Goal: Find specific fact: Find specific fact

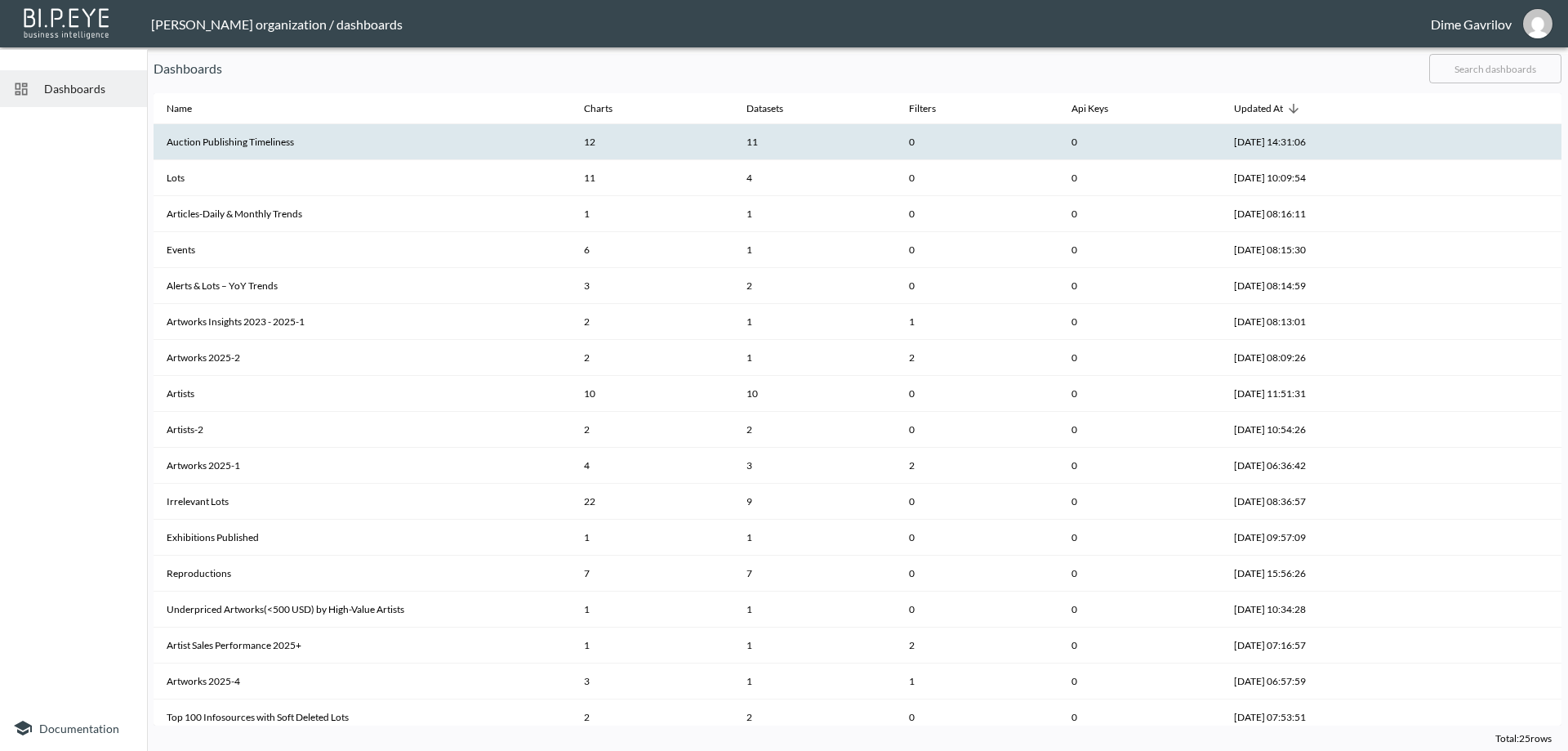
click at [291, 137] on th "Auction Publishing Timeliness" at bounding box center [361, 141] width 417 height 36
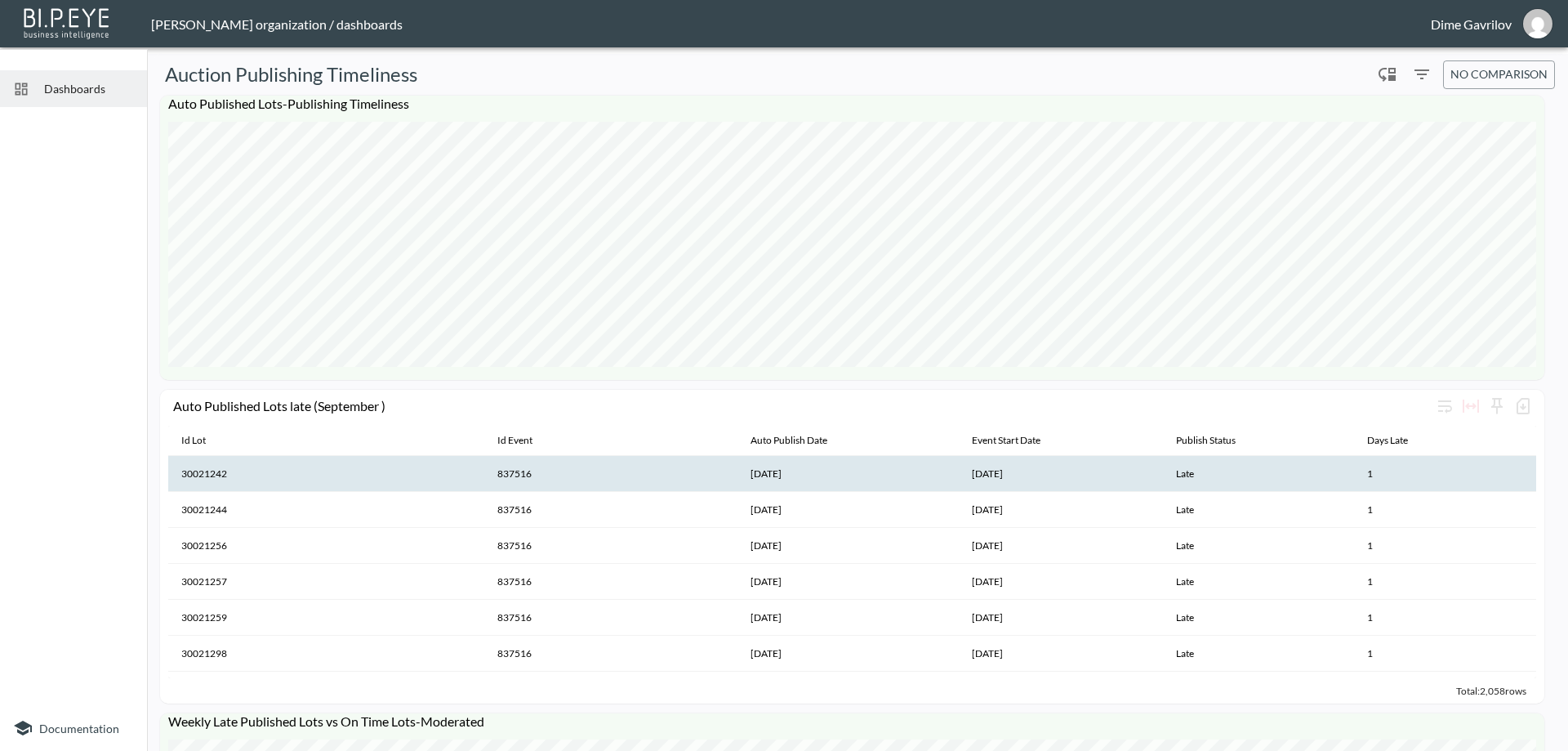
click at [522, 475] on th "837516" at bounding box center [610, 474] width 252 height 36
copy th "837516"
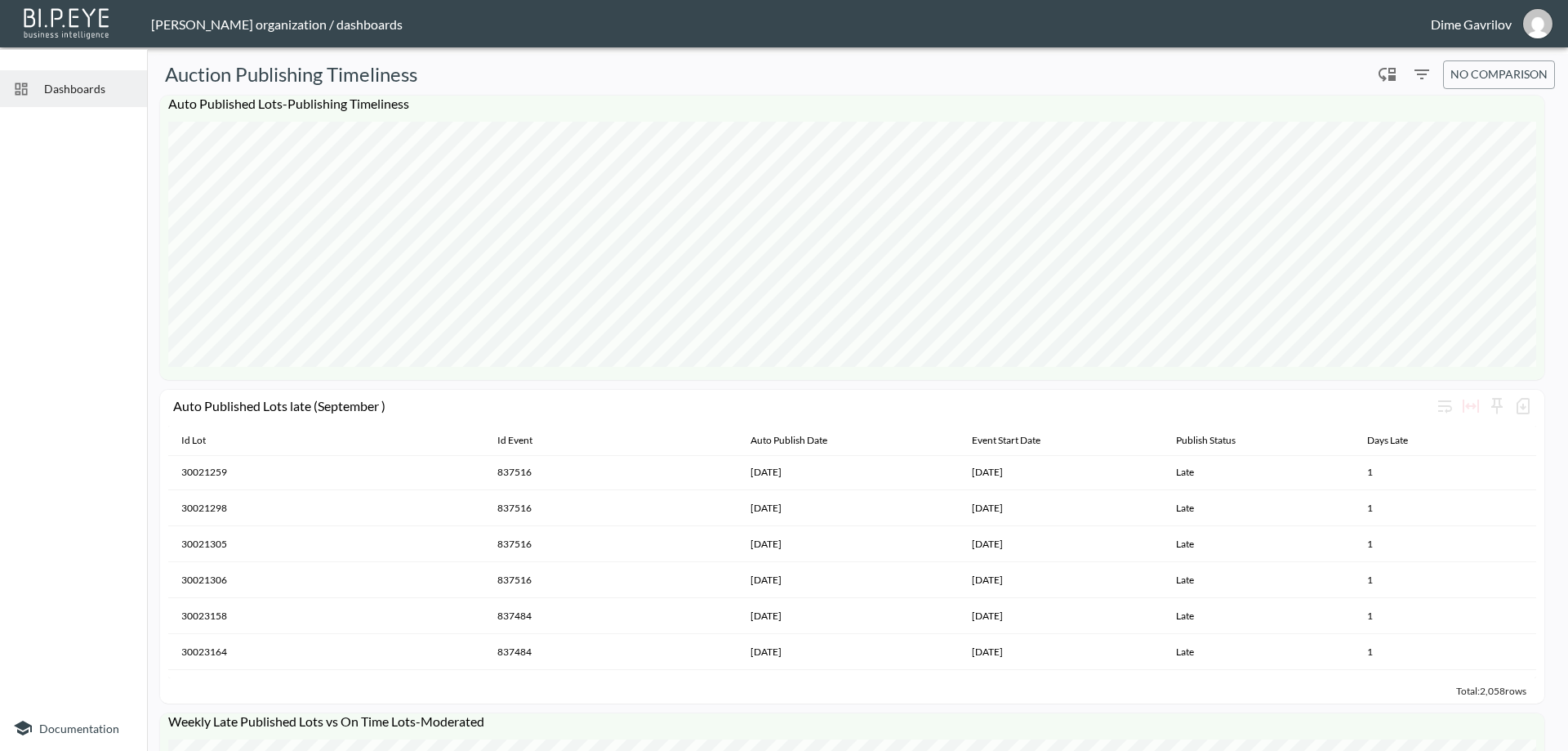
scroll to position [163, 0]
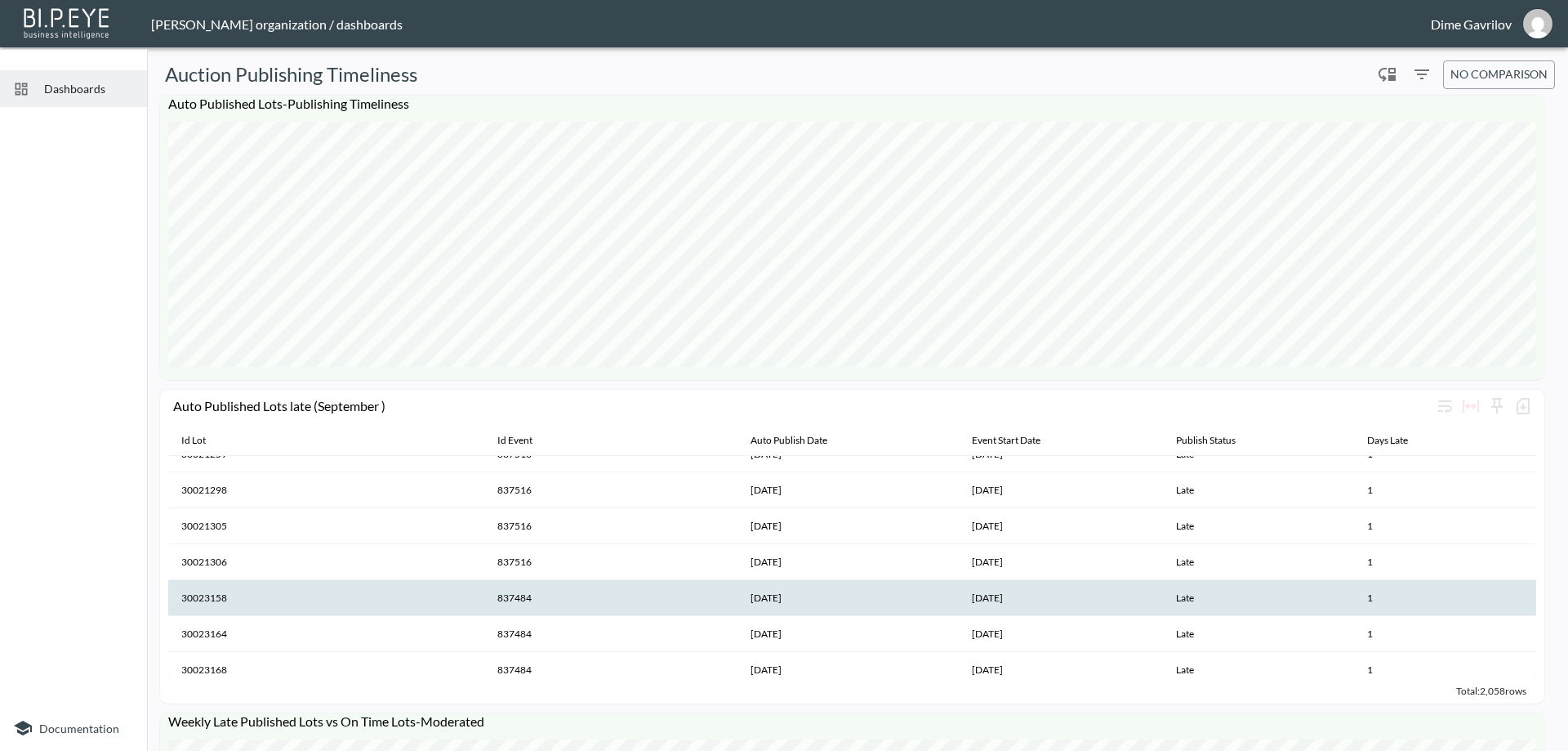
click at [514, 595] on th "837484" at bounding box center [610, 598] width 252 height 36
copy th "837484"
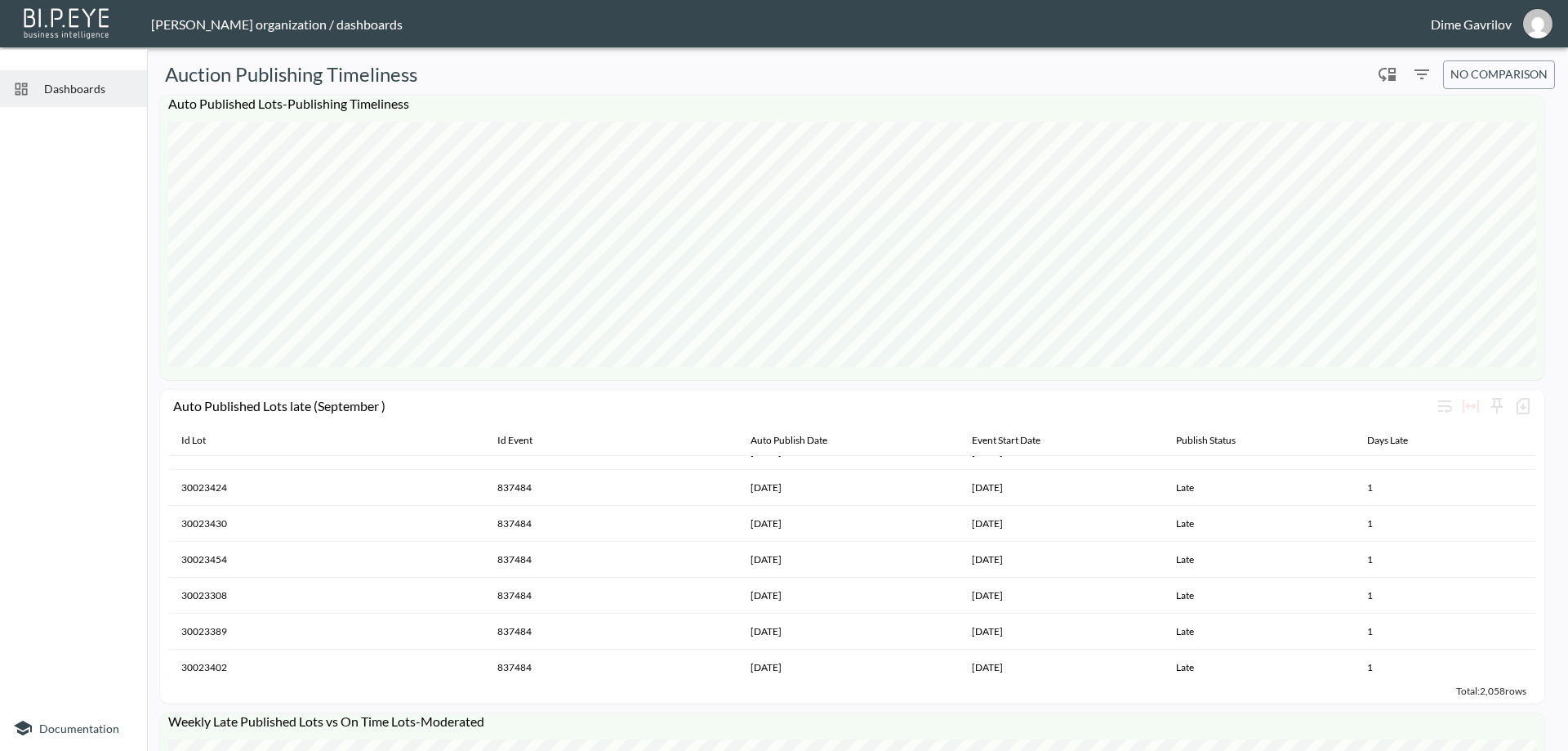
scroll to position [981, 0]
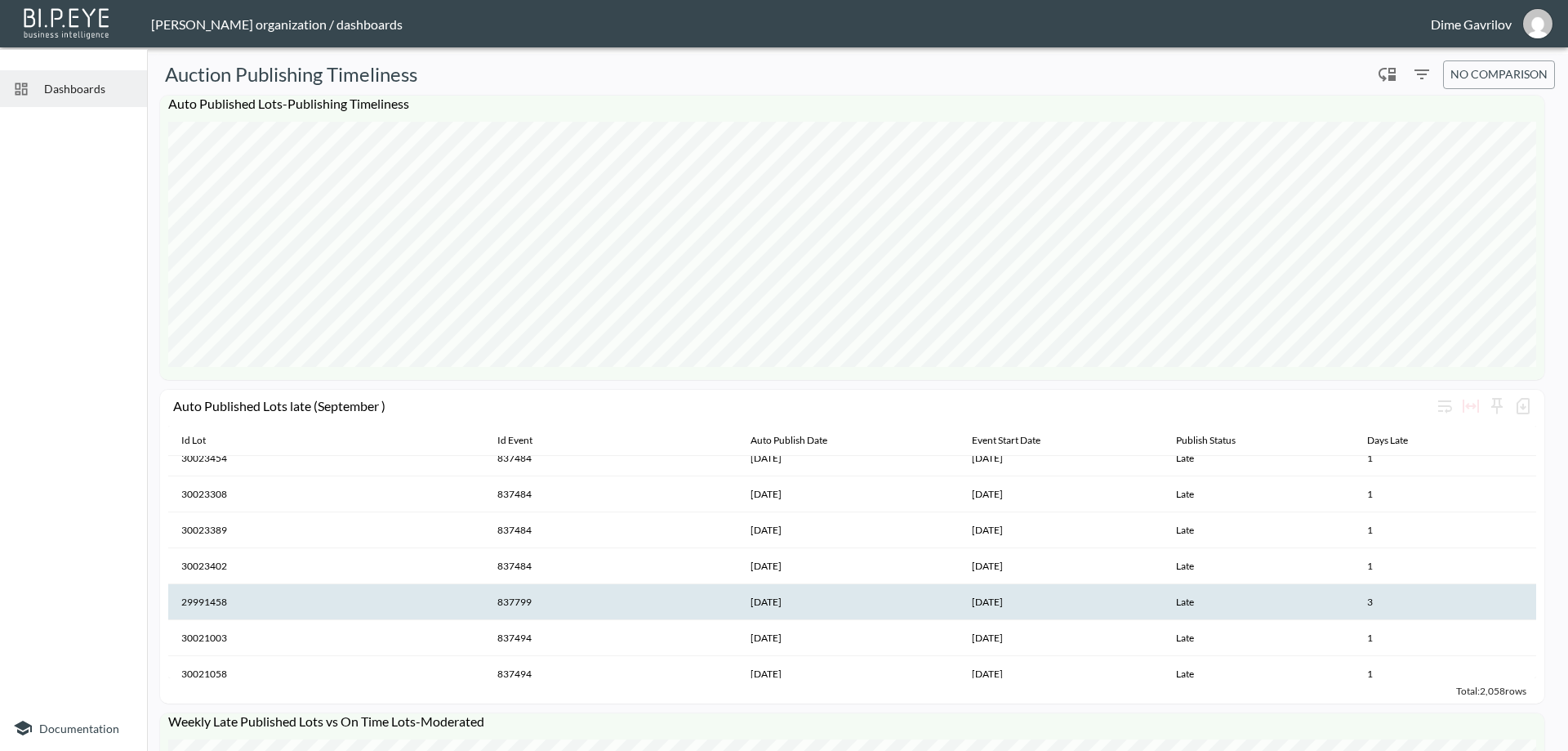
click at [515, 600] on th "837799" at bounding box center [610, 601] width 252 height 36
copy th "837799"
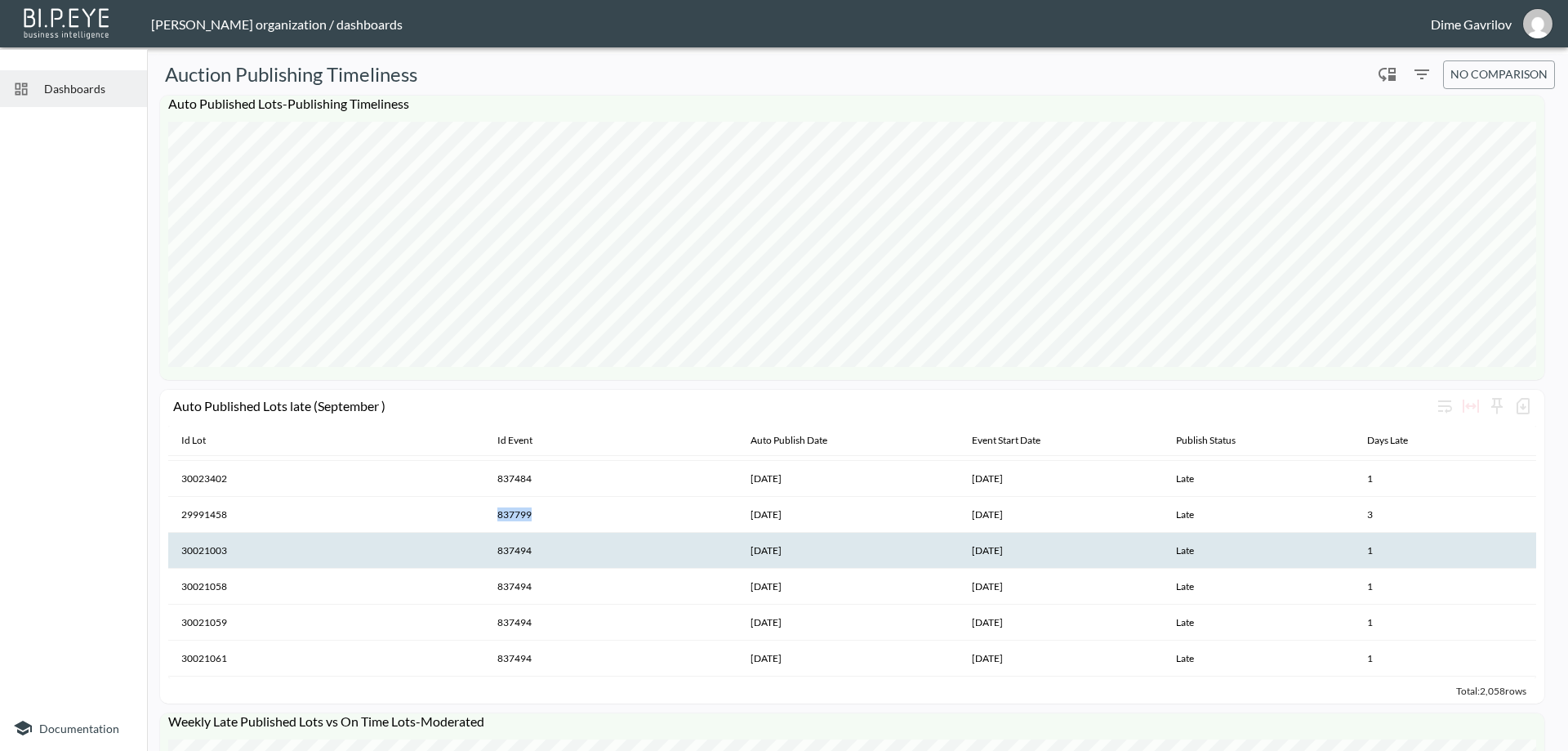
scroll to position [1062, 0]
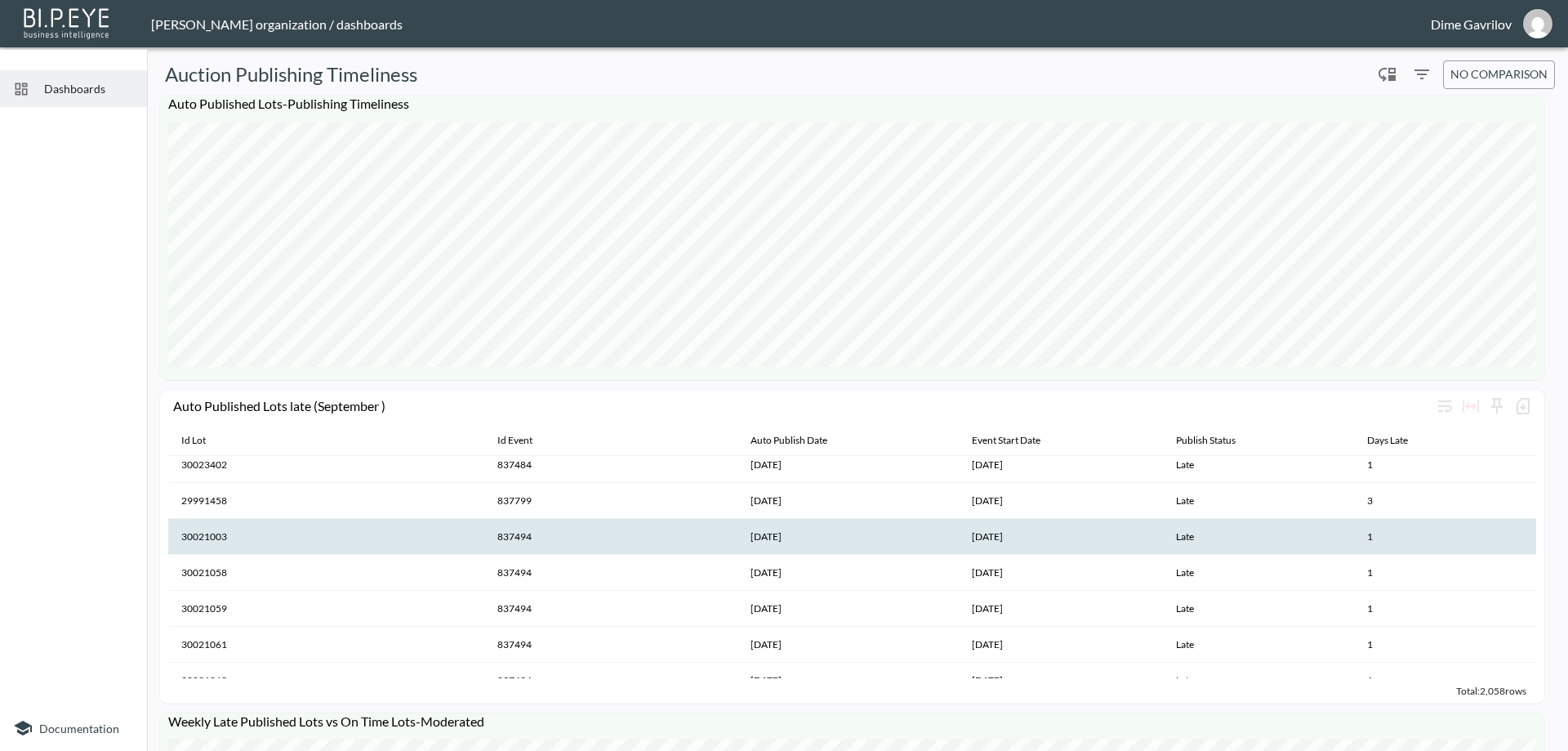
click at [517, 534] on th "837494" at bounding box center [610, 536] width 252 height 36
copy th "837494"
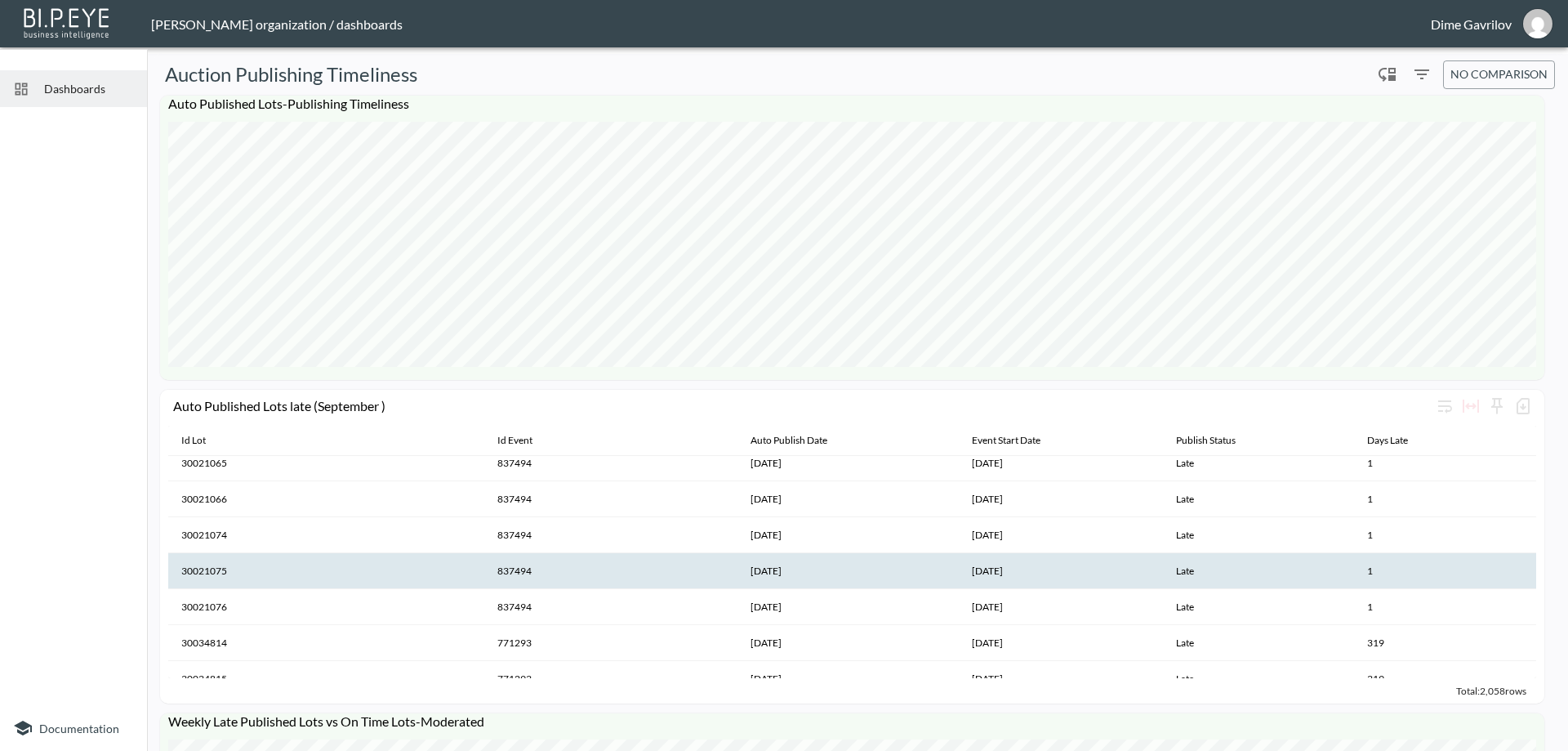
scroll to position [1471, 0]
click at [519, 577] on th "771293" at bounding box center [610, 576] width 252 height 36
copy th "771293"
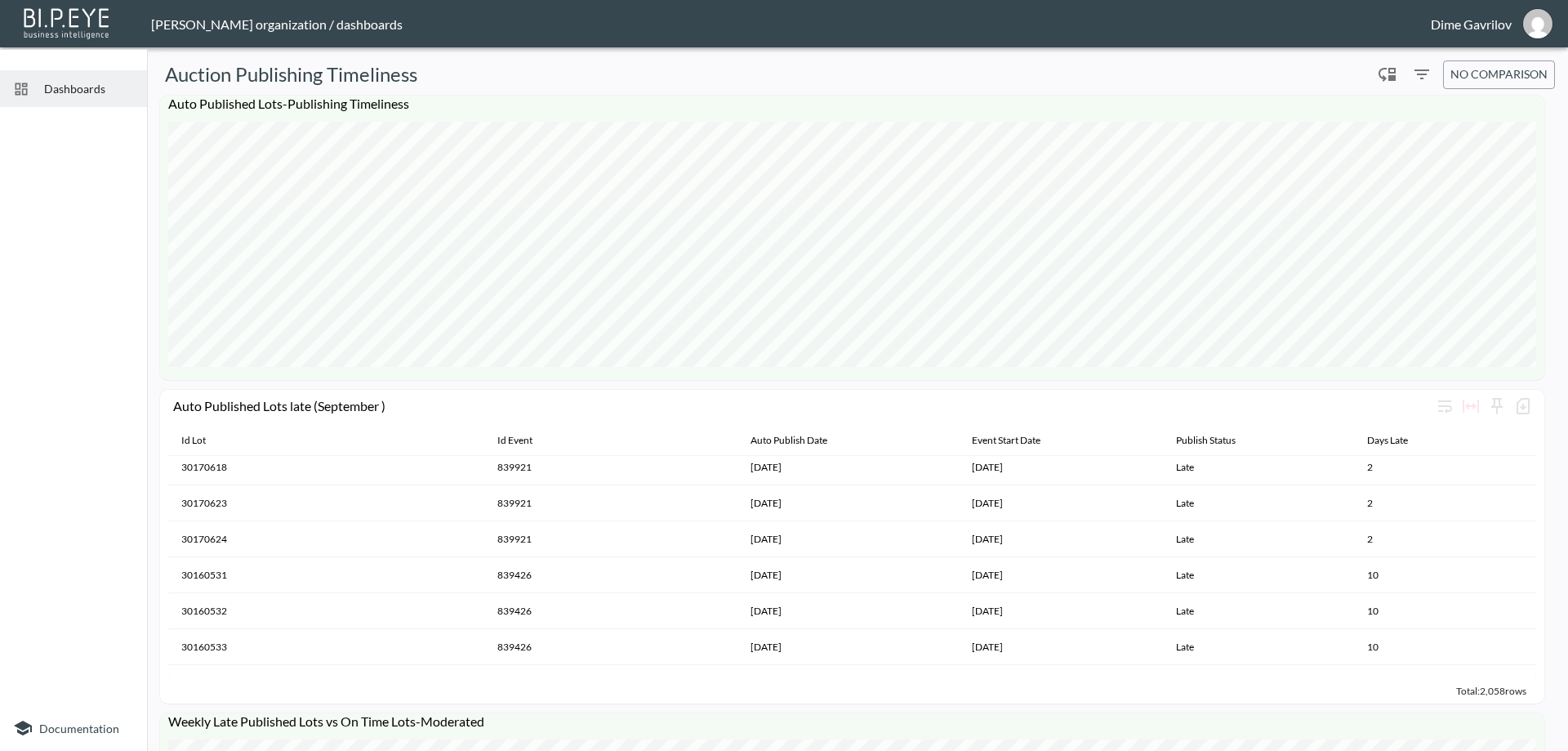
scroll to position [20105, 0]
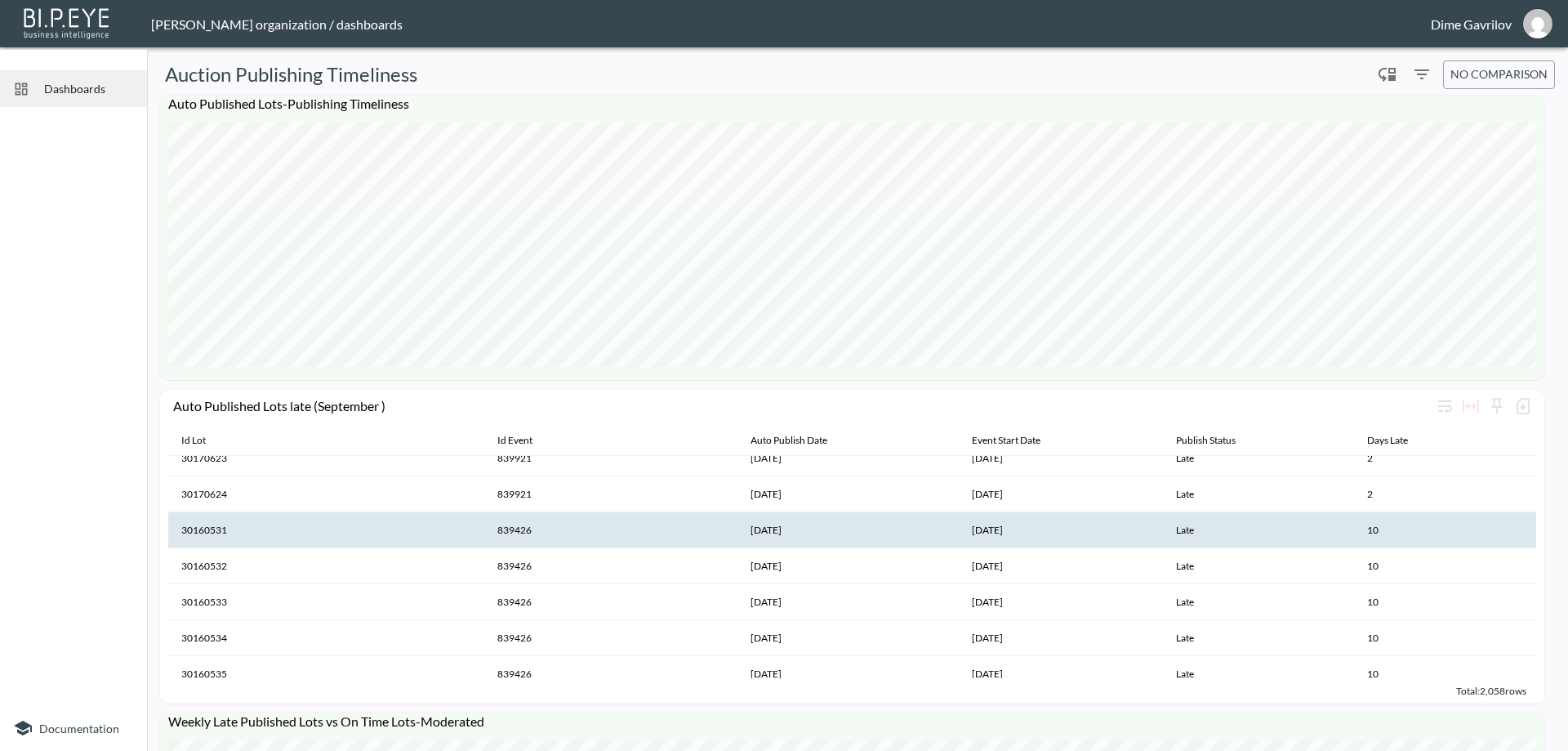
click at [512, 523] on th "839426" at bounding box center [610, 530] width 252 height 36
copy th "839426"
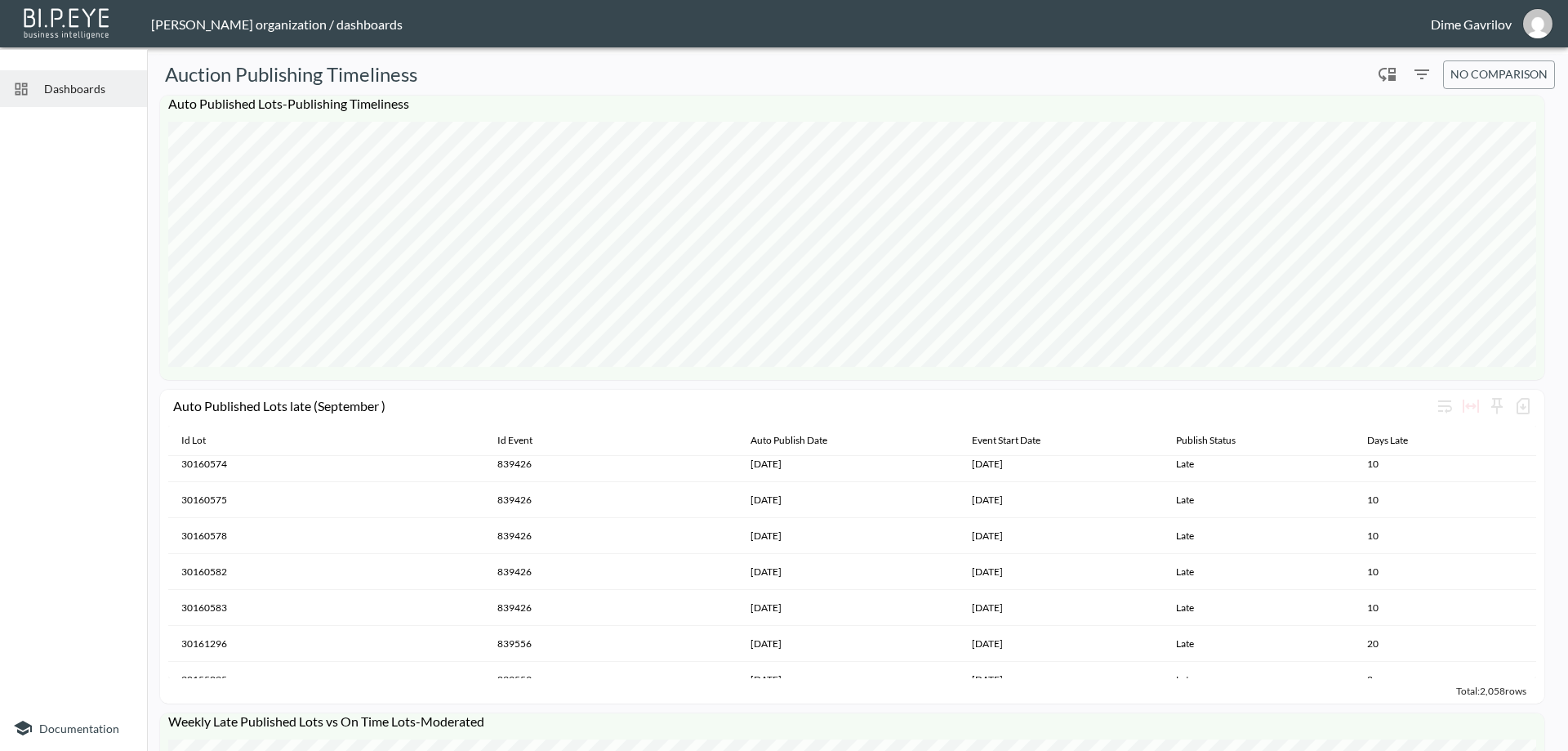
scroll to position [20596, 0]
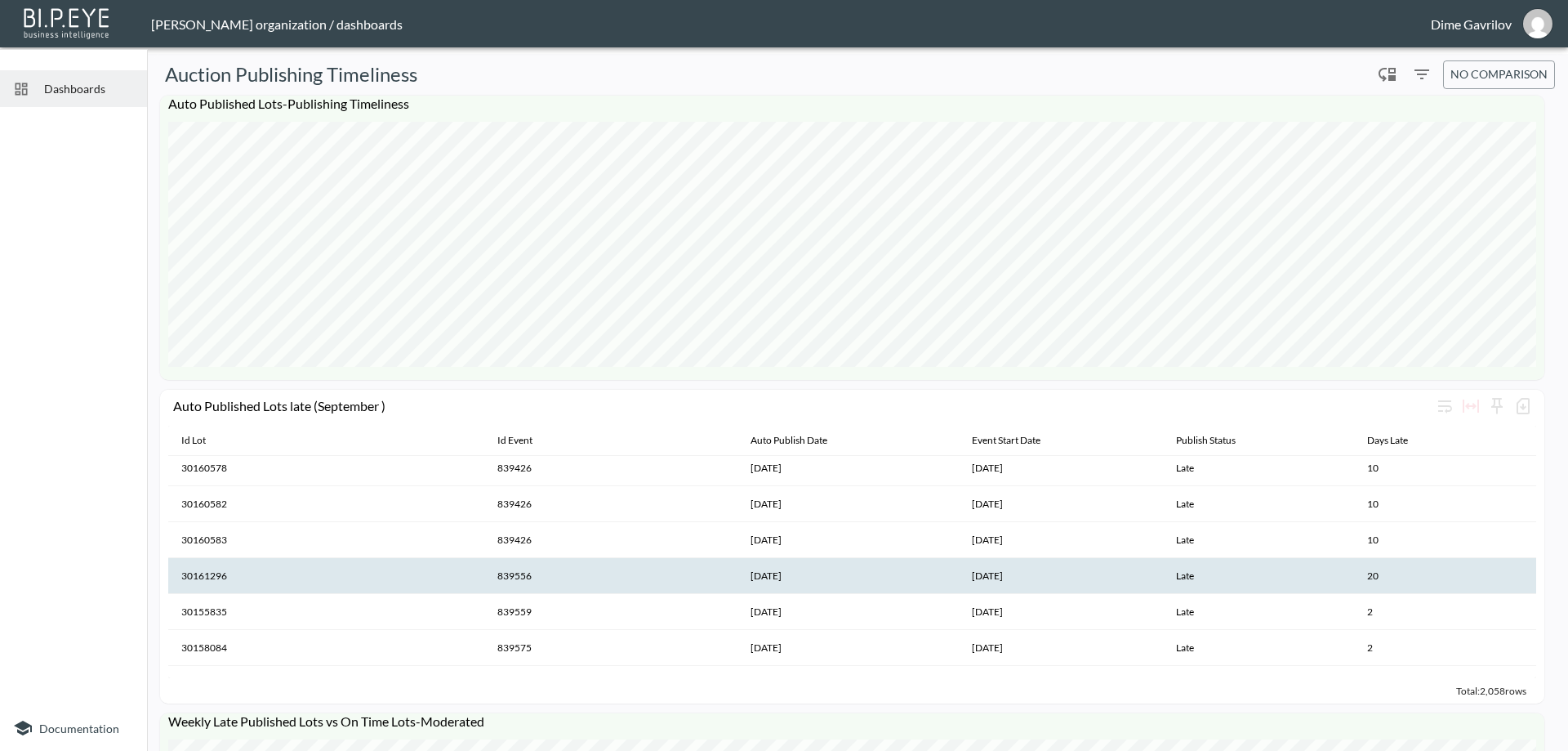
click at [512, 577] on th "839556" at bounding box center [610, 576] width 252 height 36
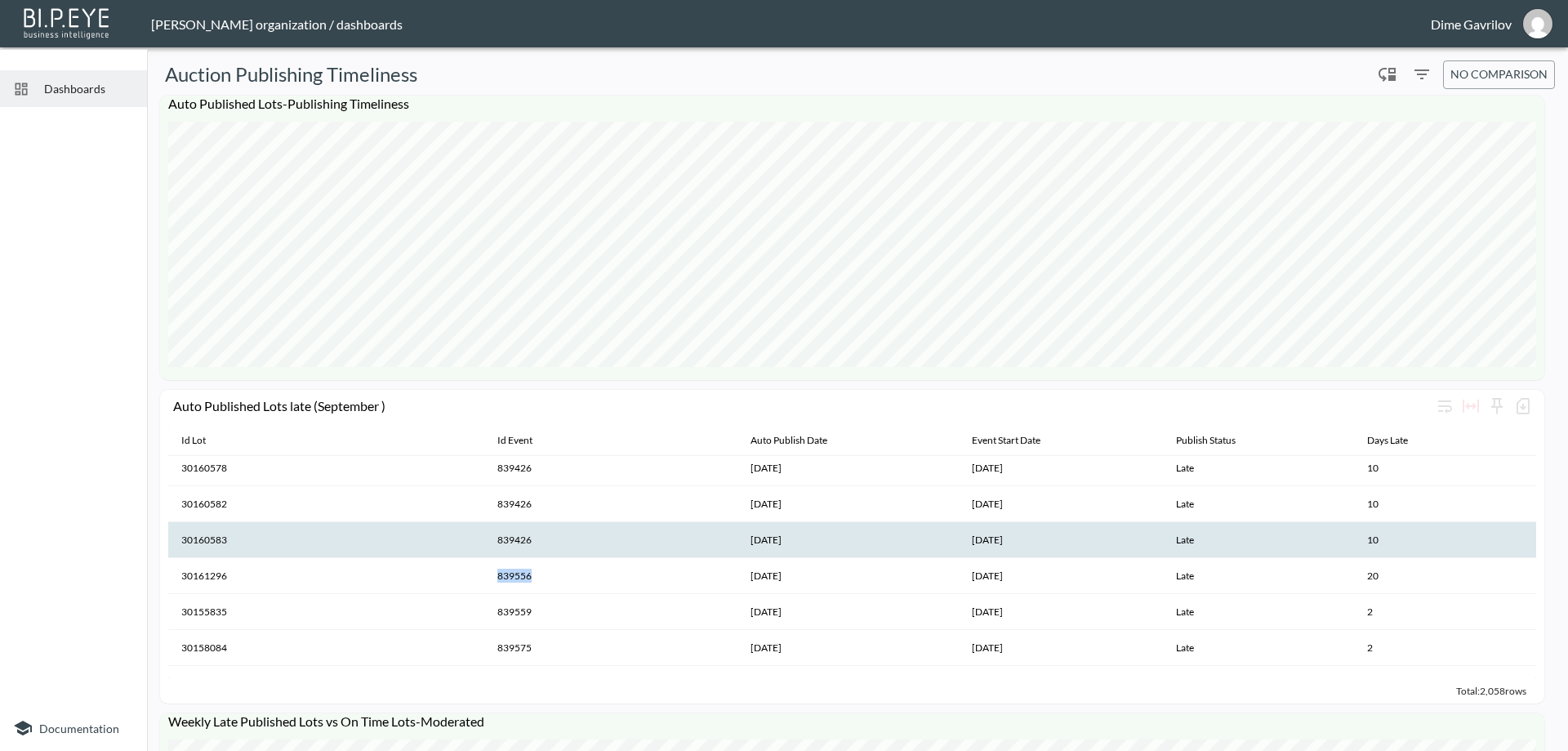
copy th "839556"
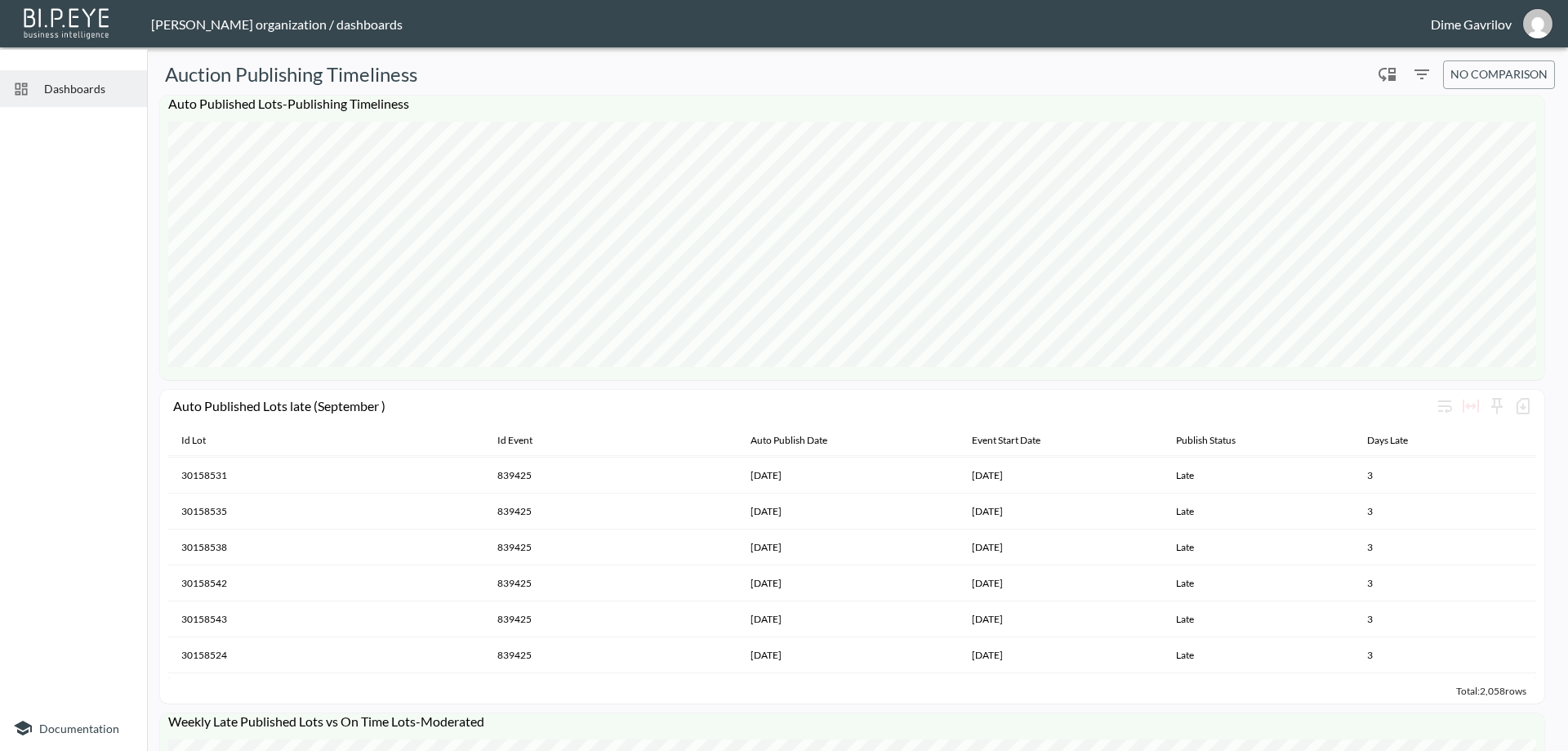
scroll to position [21086, 0]
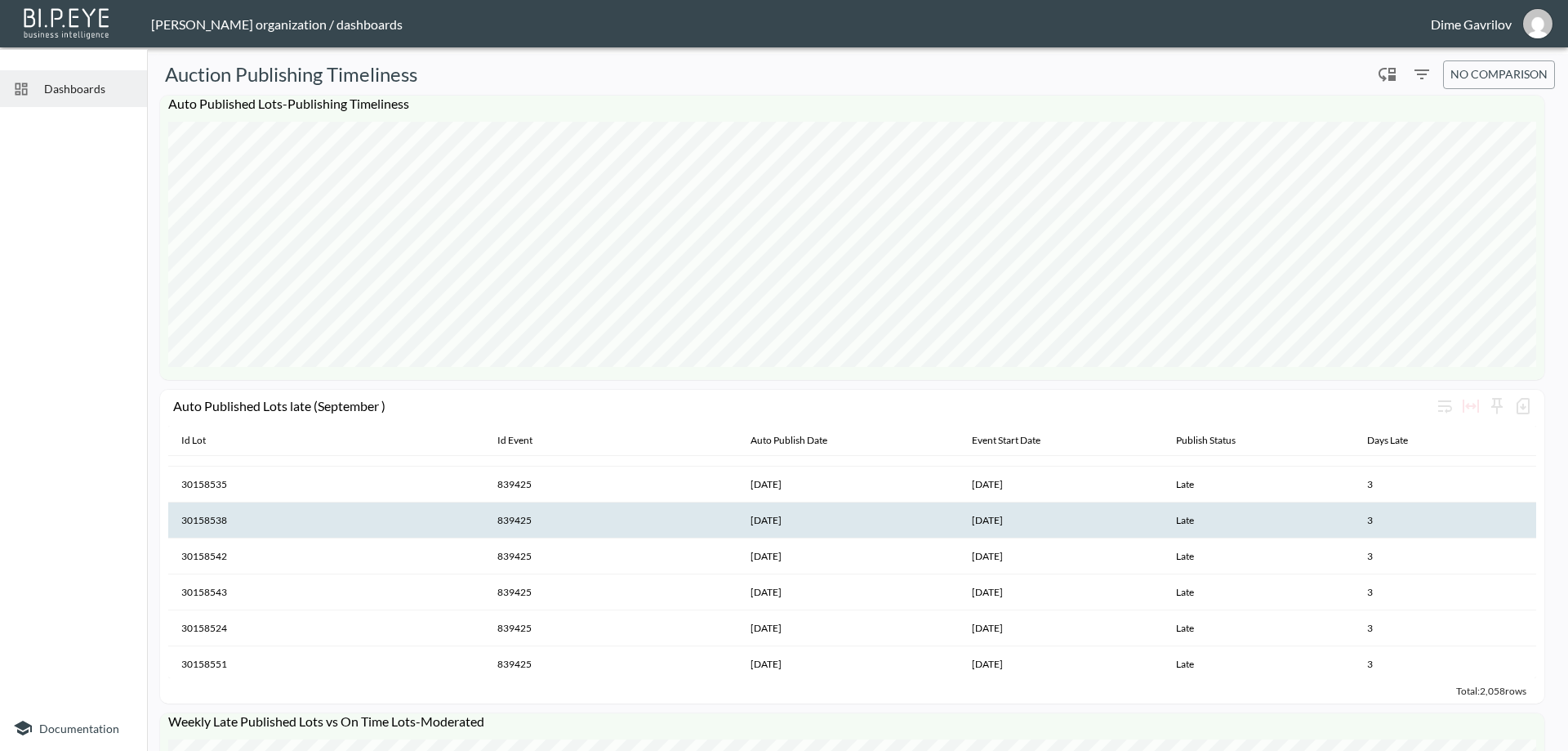
click at [505, 518] on th "839425" at bounding box center [610, 520] width 252 height 36
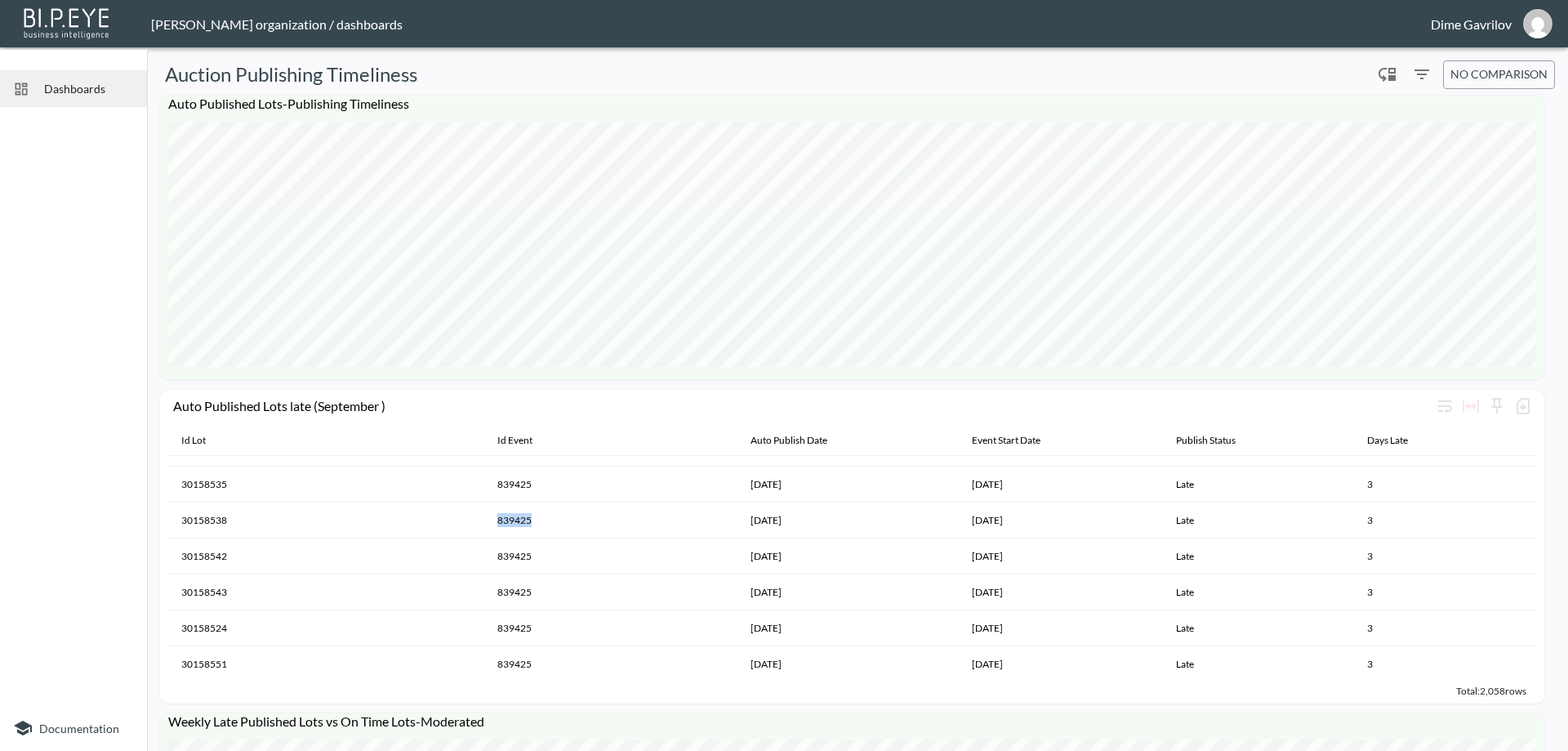
copy th "839425"
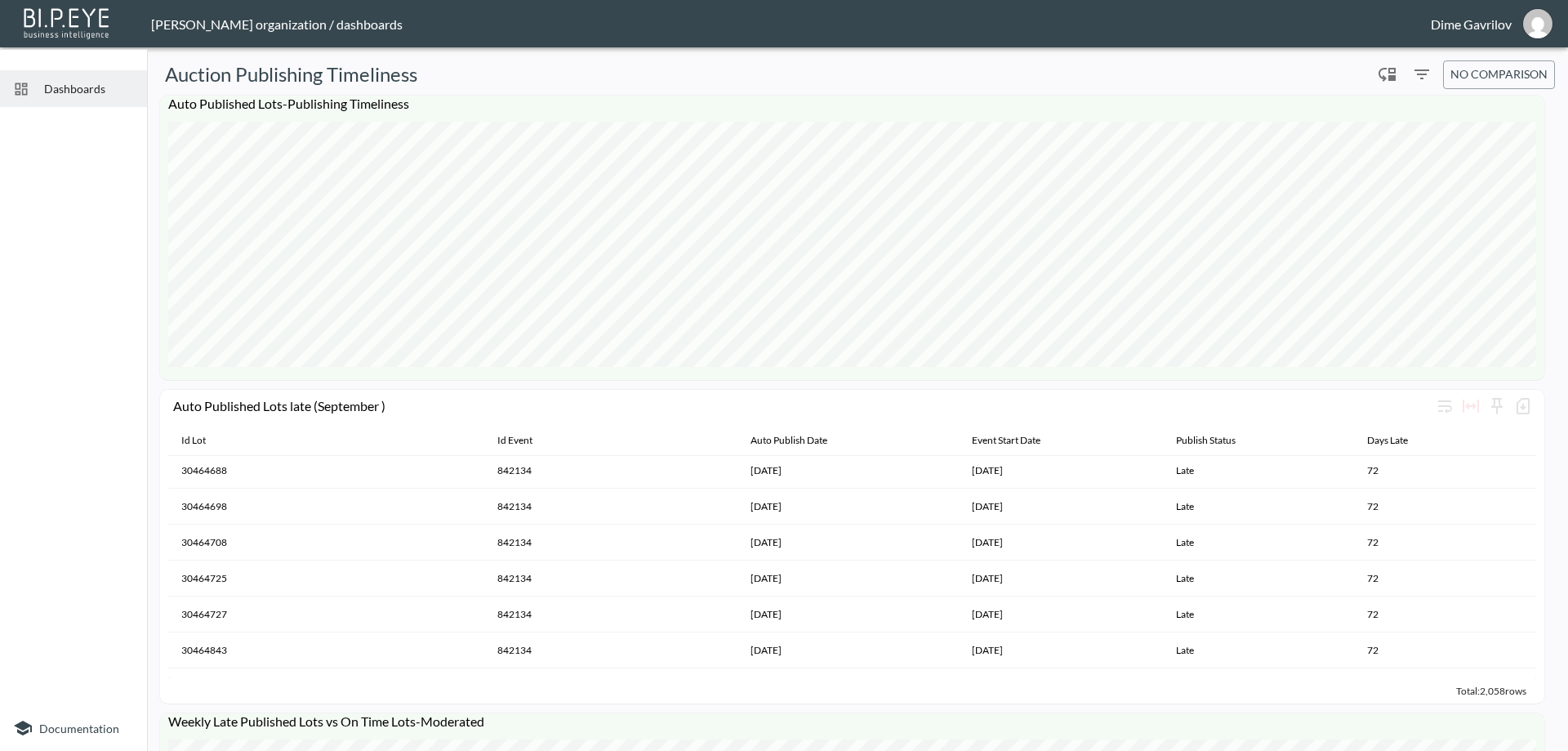
scroll to position [41600, 0]
